Goal: Task Accomplishment & Management: Manage account settings

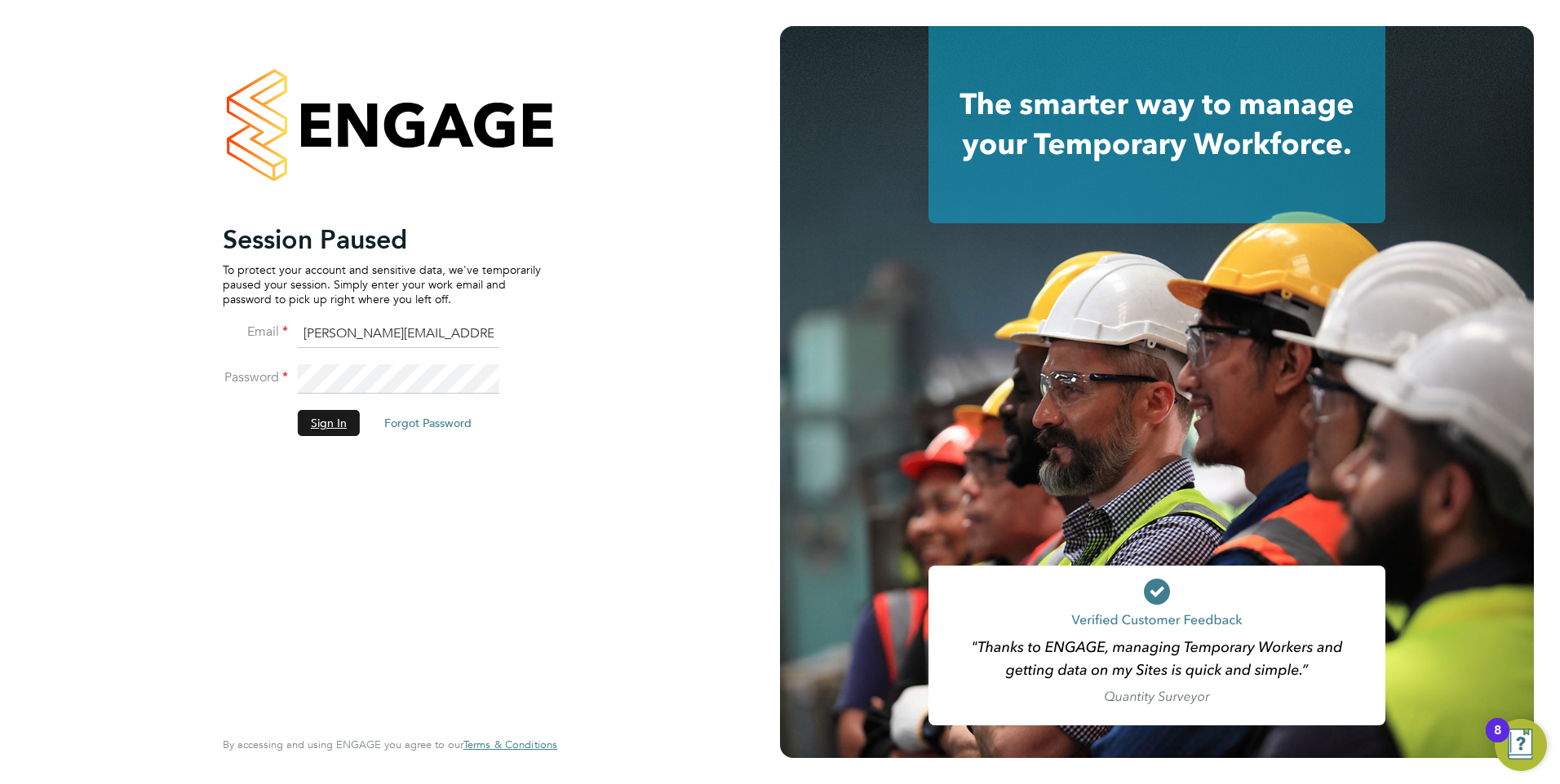
click at [333, 423] on button "Sign In" at bounding box center [329, 423] width 62 height 26
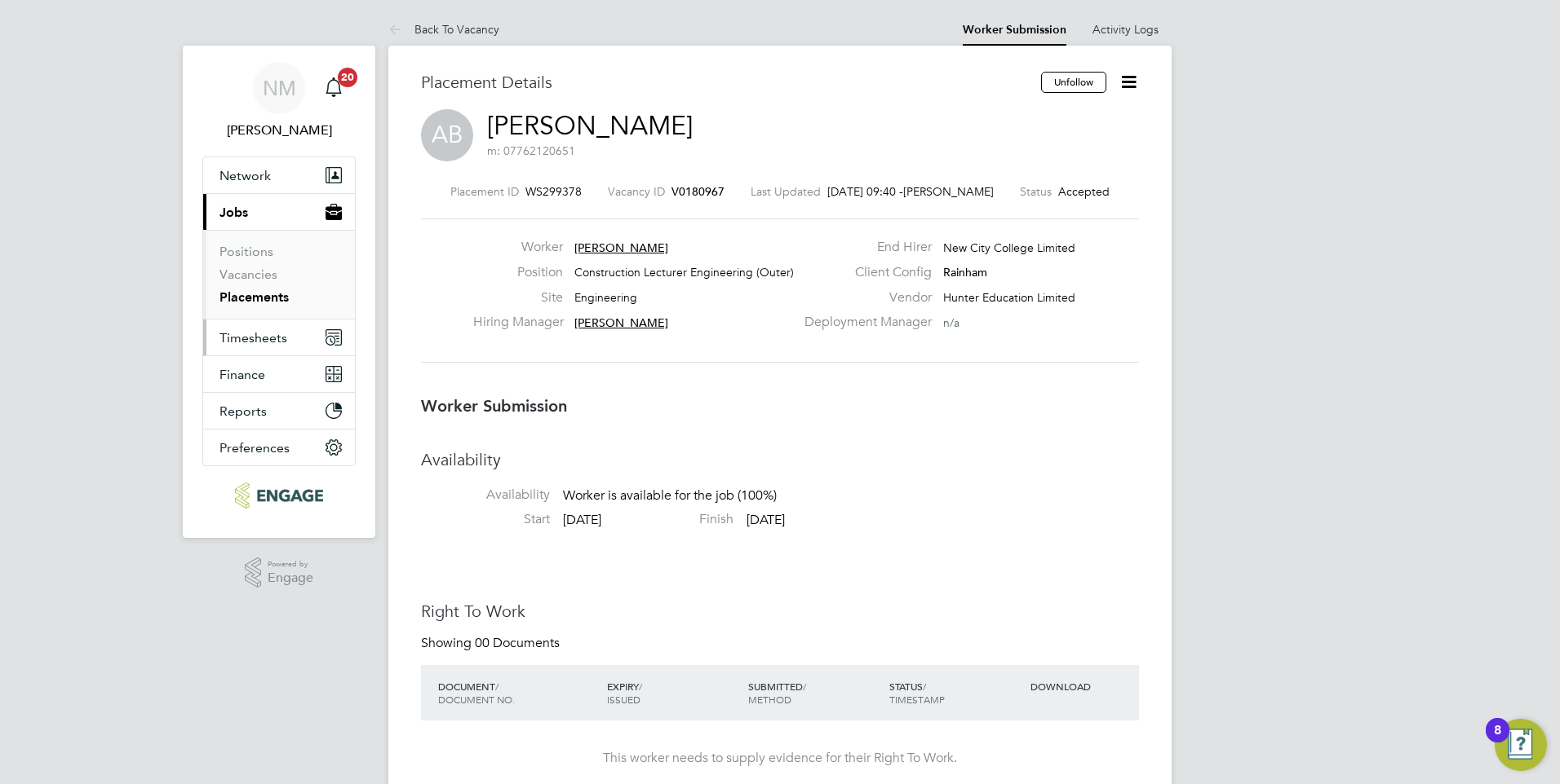
click at [260, 343] on span "Timesheets" at bounding box center [252, 338] width 67 height 16
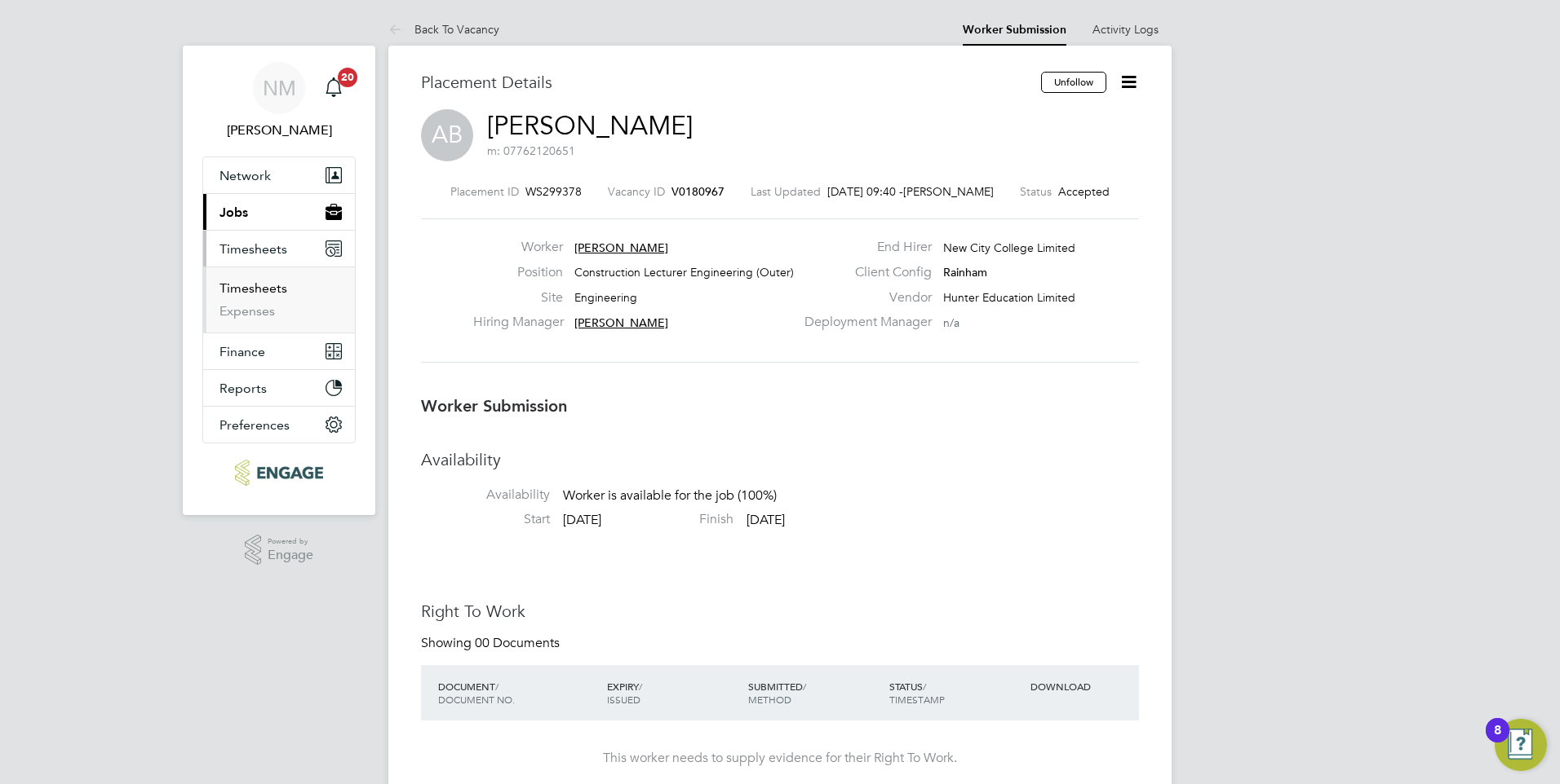
click at [276, 290] on link "Timesheets" at bounding box center [252, 288] width 67 height 16
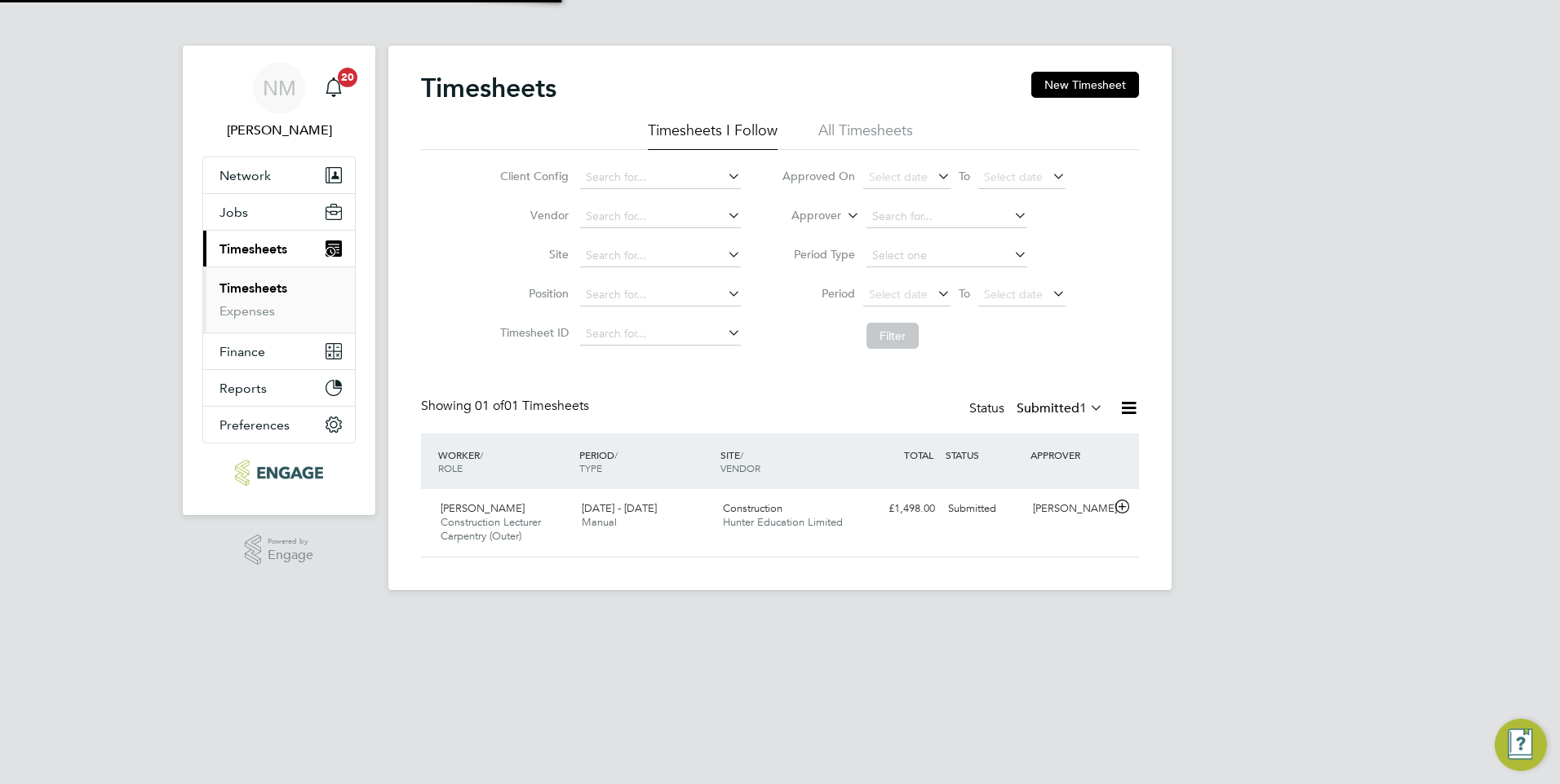
scroll to position [54, 142]
click at [575, 519] on div "22 - 28 Sep 2025 Manual" at bounding box center [645, 516] width 141 height 41
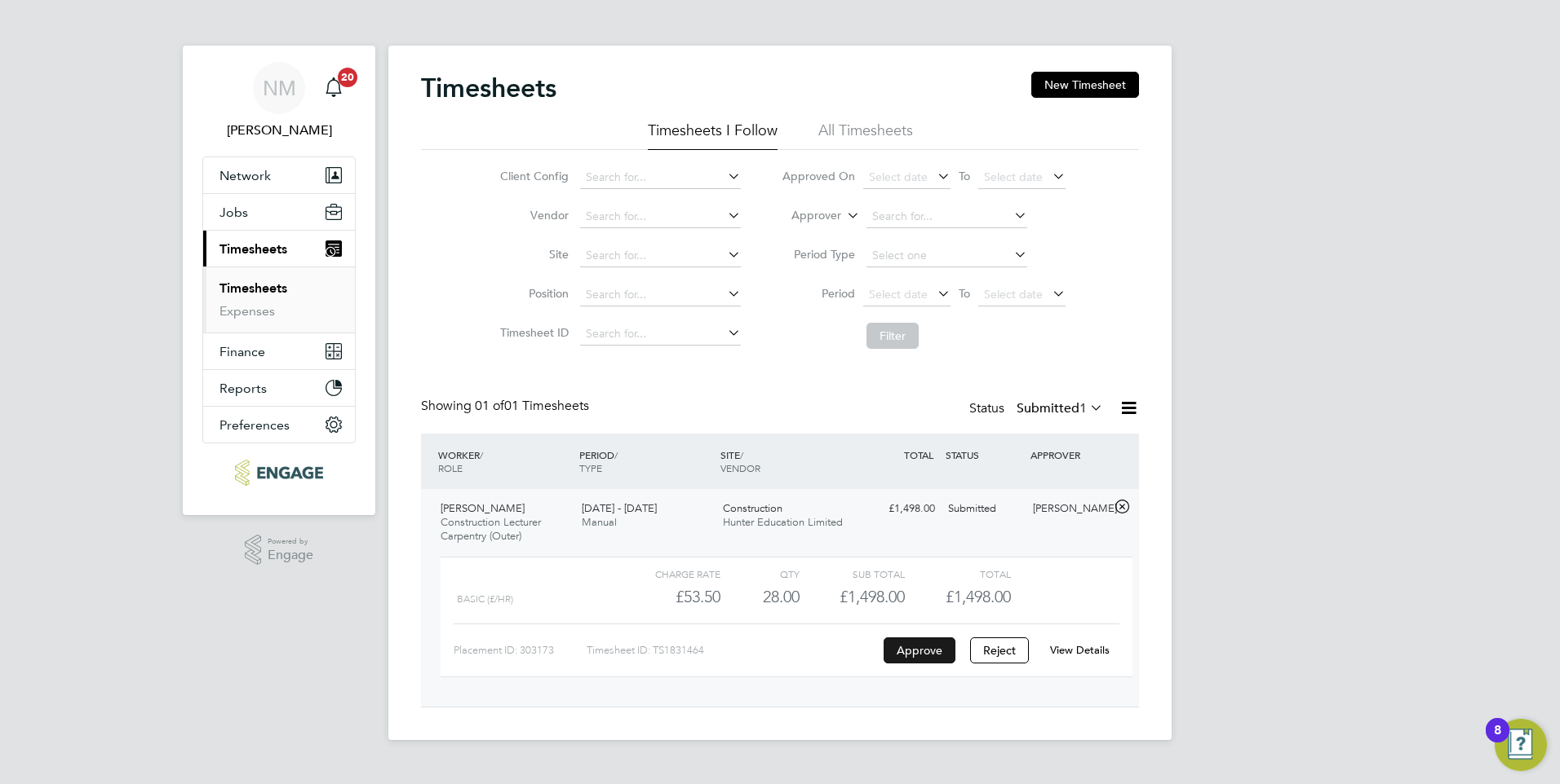
click at [921, 646] on button "Approve" at bounding box center [919, 651] width 72 height 26
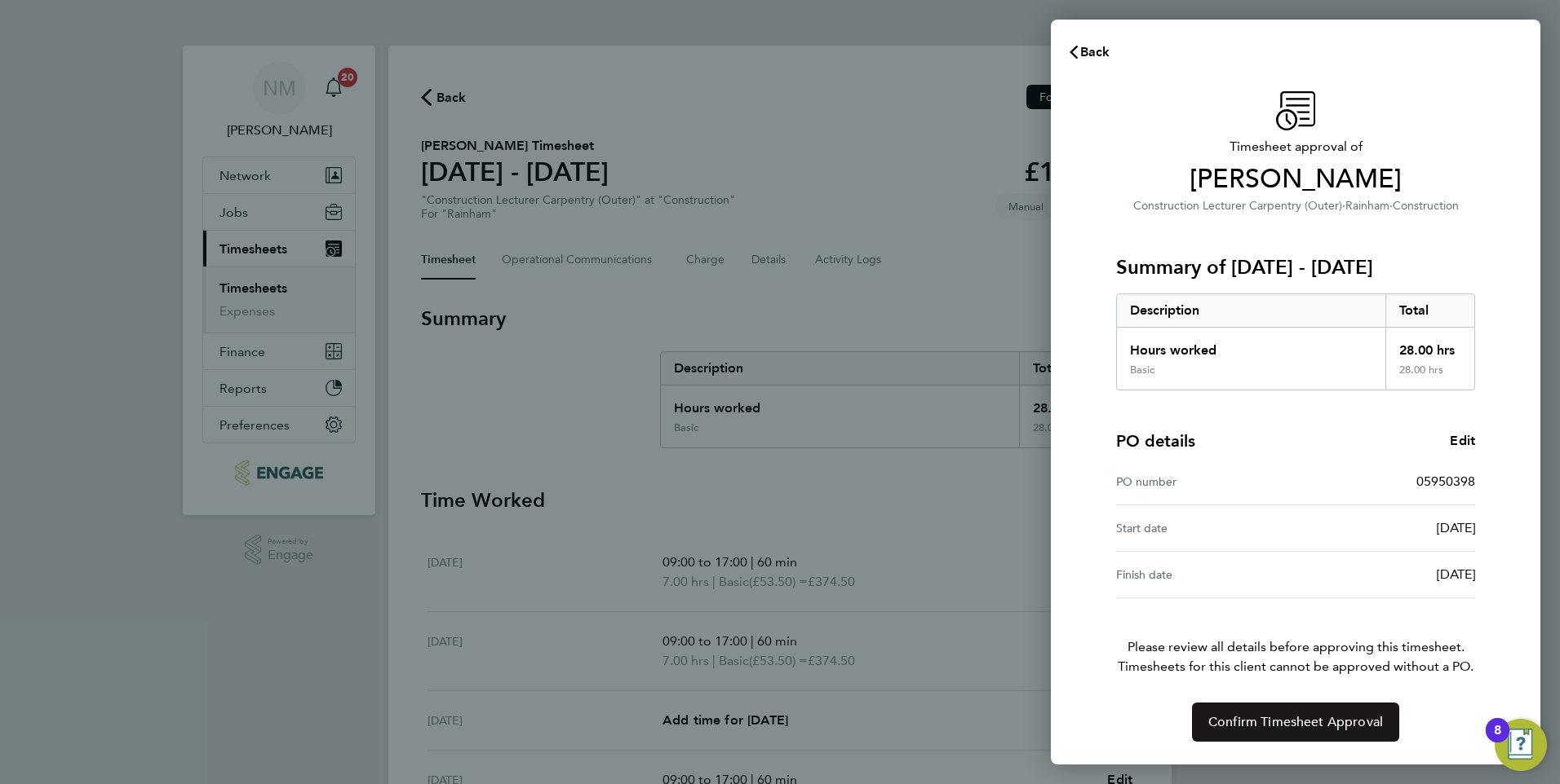
click at [1244, 722] on span "Confirm Timesheet Approval" at bounding box center [1295, 722] width 174 height 17
